Goal: Navigation & Orientation: Find specific page/section

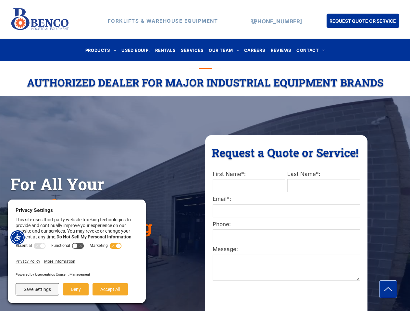
click at [205, 156] on div "Request a Quote or Service! Request a Quote or Service! First Name*: Last Name*…" at bounding box center [286, 234] width 162 height 199
click at [18, 238] on img "Accessibility Menu" at bounding box center [17, 238] width 14 height 14
